Goal: Transaction & Acquisition: Purchase product/service

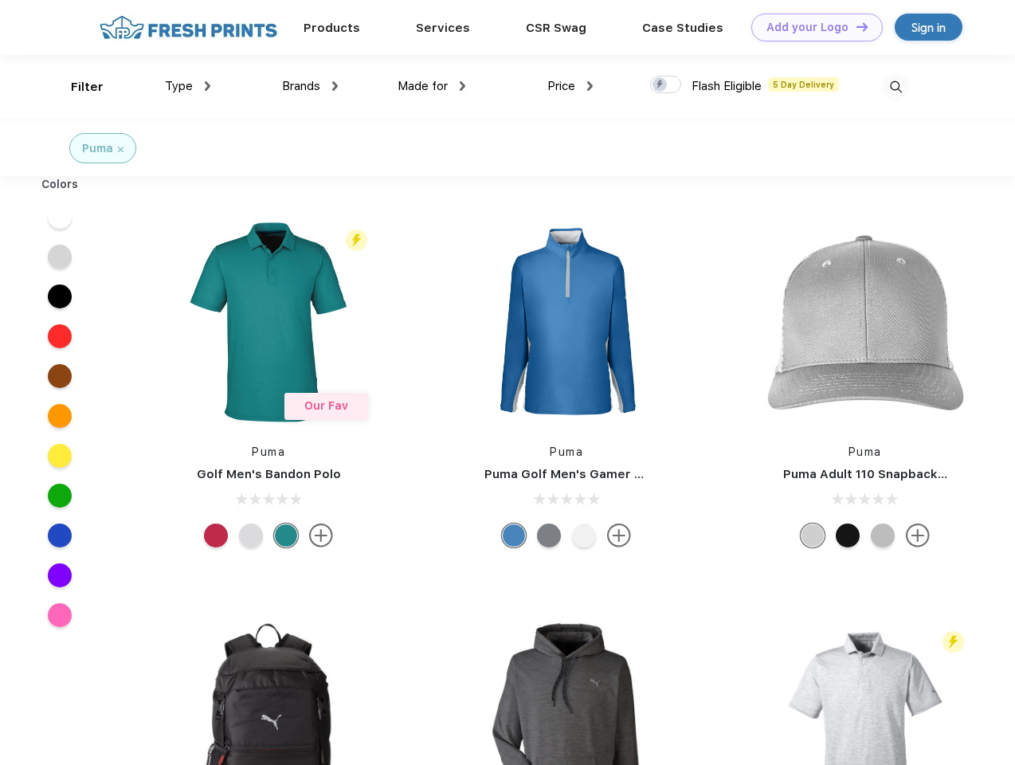
scroll to position [1, 0]
click at [811, 27] on link "Add your Logo Design Tool" at bounding box center [818, 28] width 132 height 28
click at [0, 0] on div "Design Tool" at bounding box center [0, 0] width 0 height 0
click at [855, 26] on link "Add your Logo Design Tool" at bounding box center [818, 28] width 132 height 28
click at [77, 87] on div "Filter" at bounding box center [87, 87] width 33 height 18
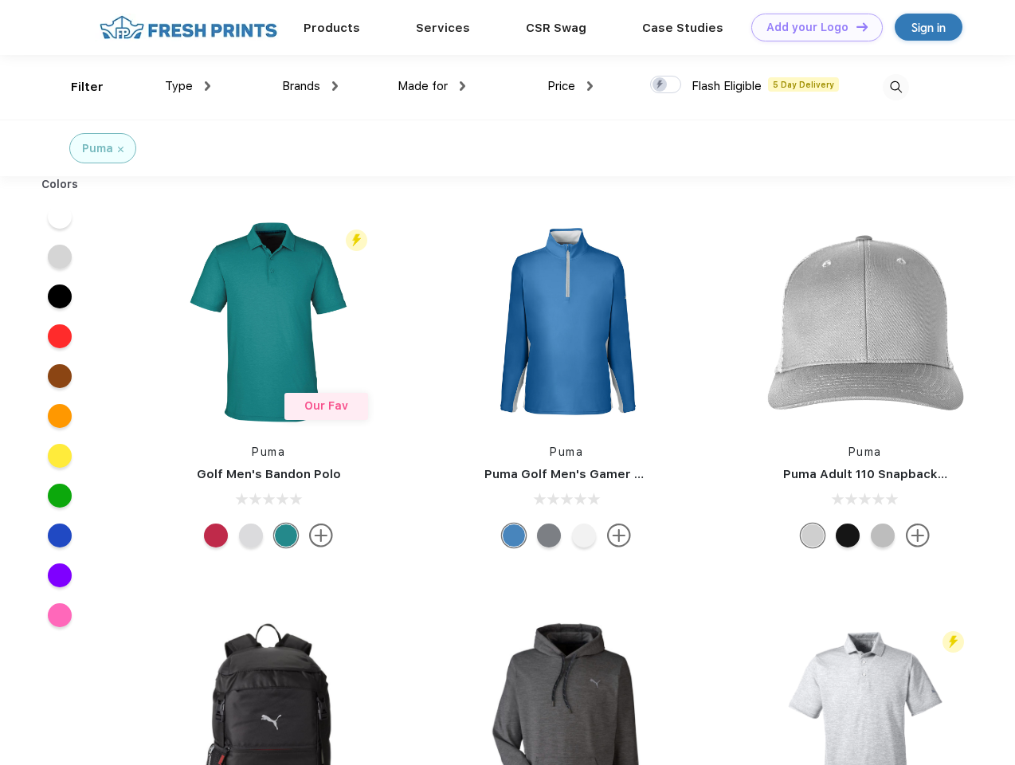
click at [188, 86] on span "Type" at bounding box center [179, 86] width 28 height 14
click at [310, 86] on span "Brands" at bounding box center [301, 86] width 38 height 14
click at [432, 86] on span "Made for" at bounding box center [423, 86] width 50 height 14
click at [571, 86] on span "Price" at bounding box center [562, 86] width 28 height 14
click at [666, 85] on div at bounding box center [665, 85] width 31 height 18
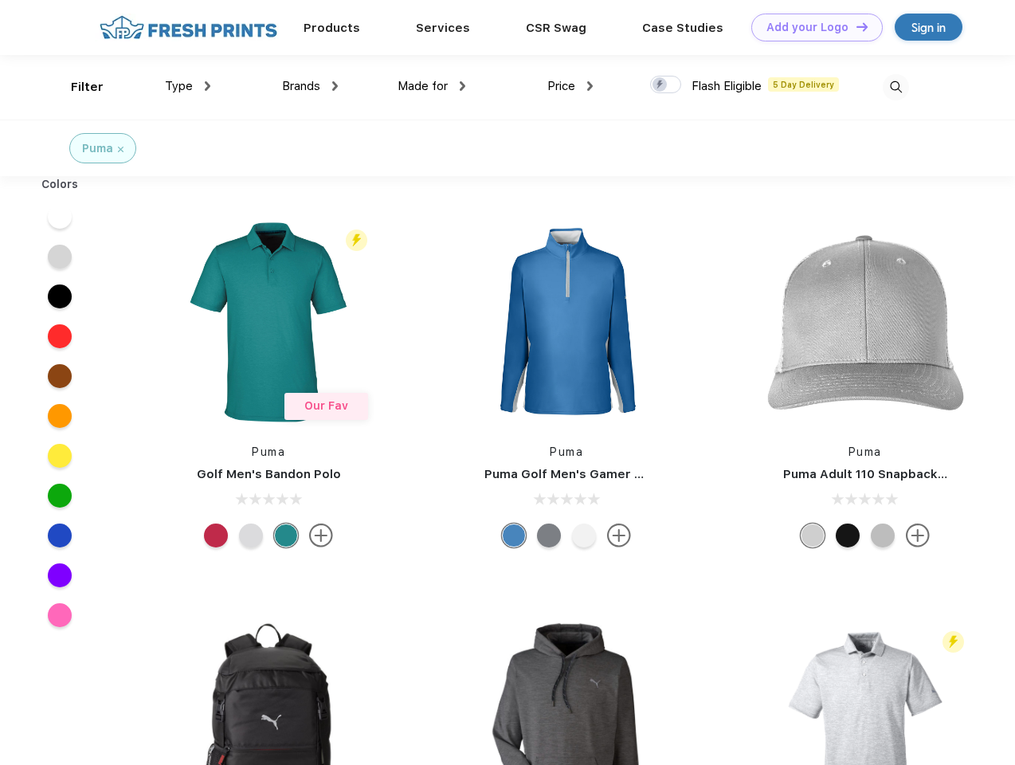
click at [661, 85] on input "checkbox" at bounding box center [655, 80] width 10 height 10
click at [896, 87] on img at bounding box center [896, 87] width 26 height 26
